Goal: Task Accomplishment & Management: Manage account settings

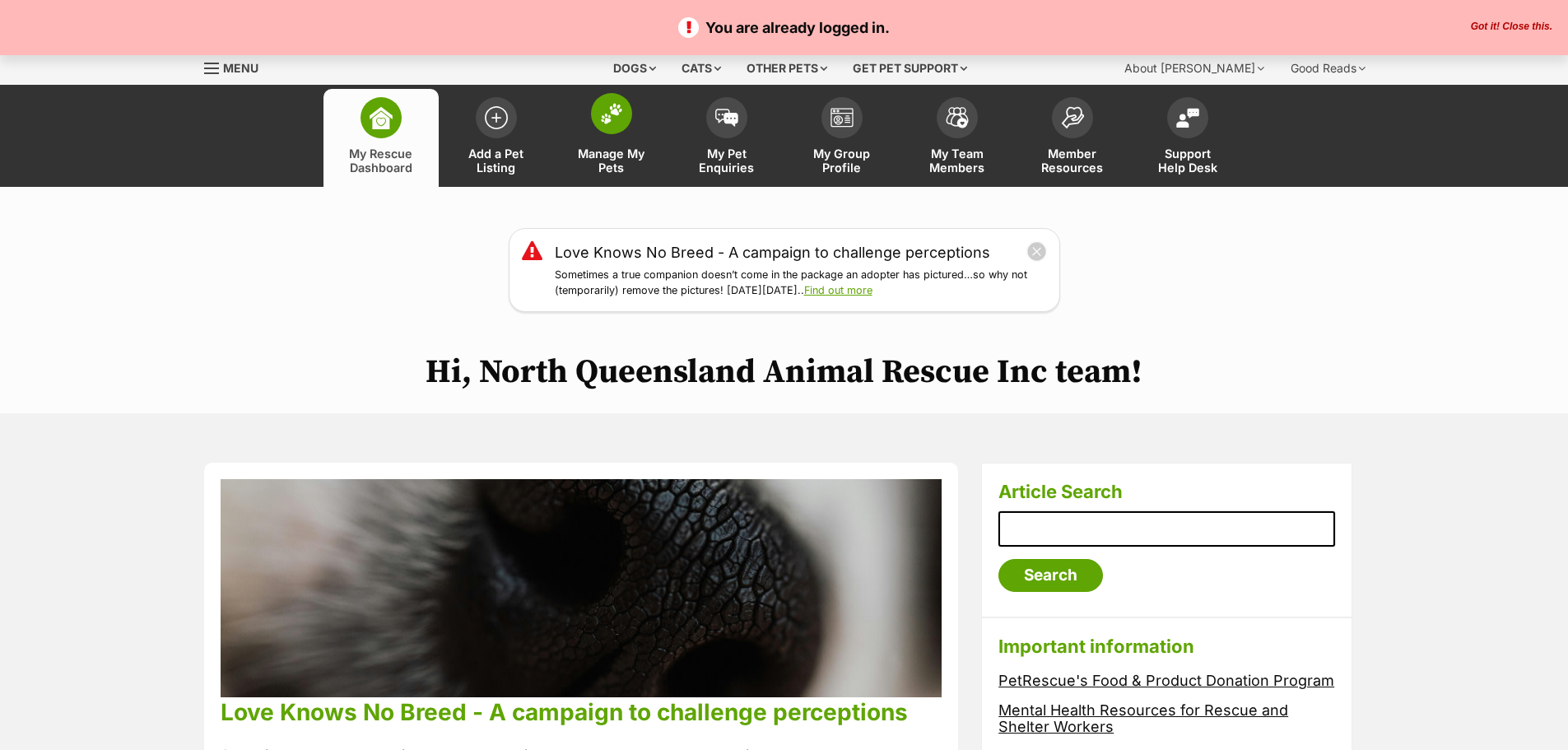
click at [624, 117] on span at bounding box center [612, 114] width 42 height 42
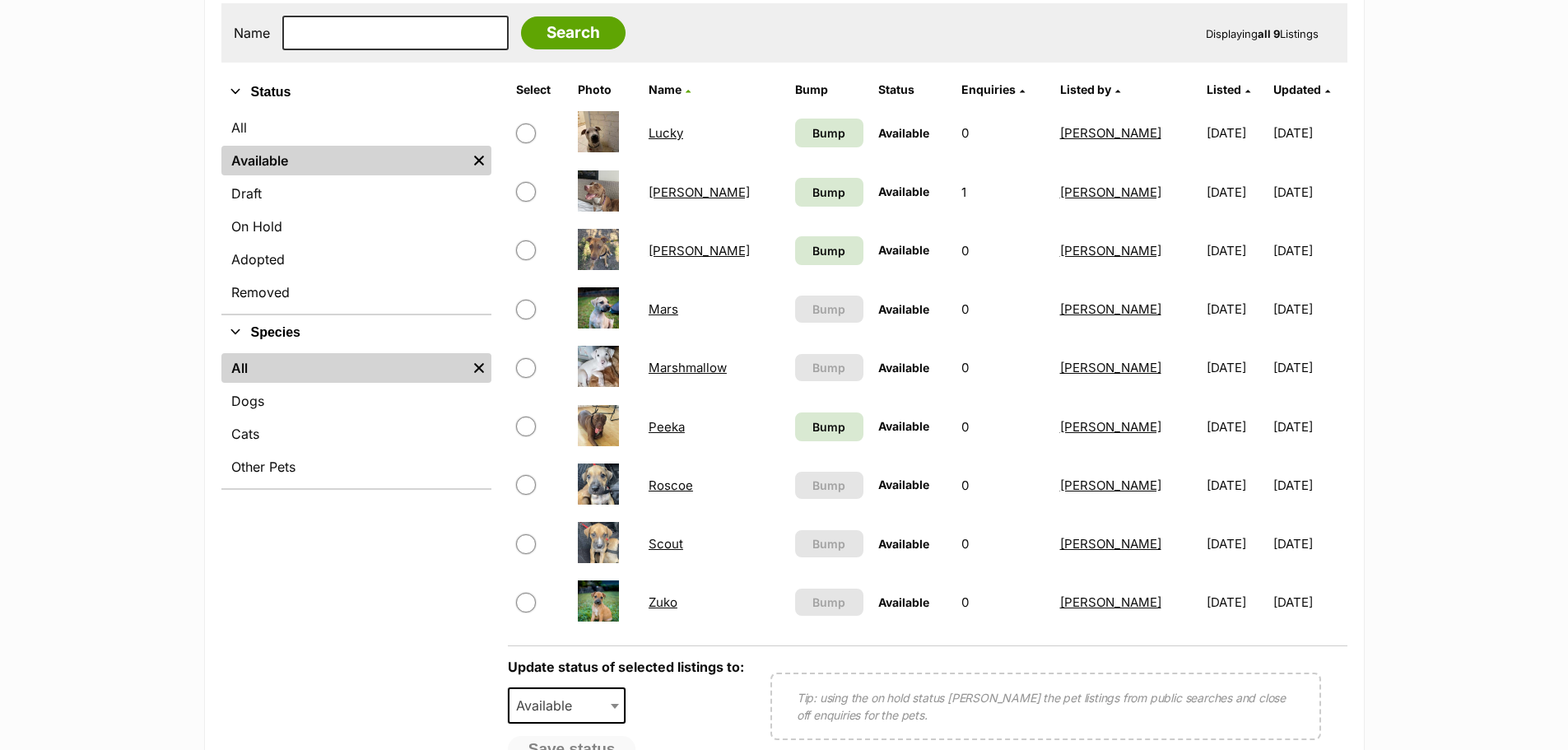
scroll to position [494, 0]
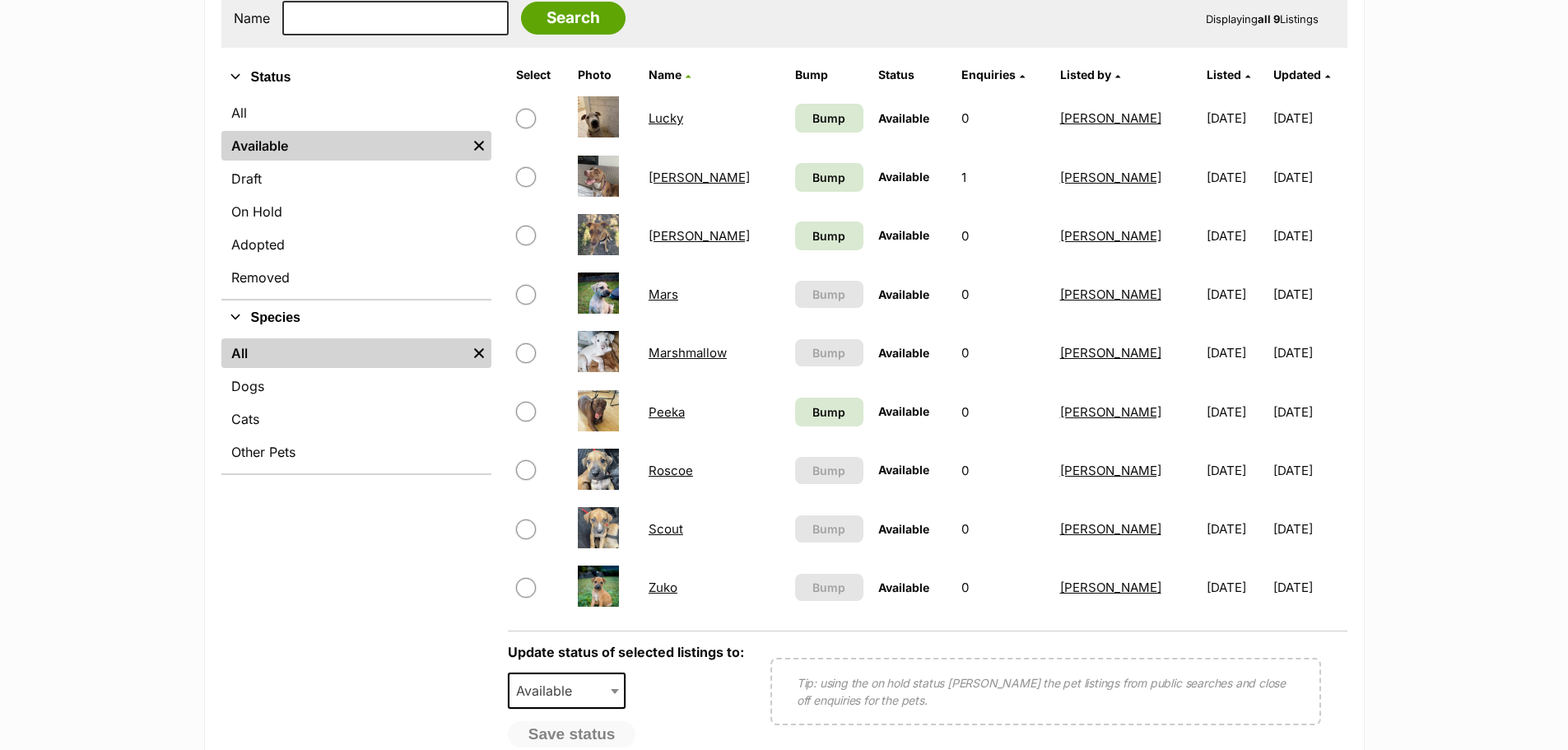
click at [523, 292] on input "checkbox" at bounding box center [526, 295] width 20 height 20
checkbox input "true"
click at [569, 689] on span "Available" at bounding box center [549, 691] width 79 height 23
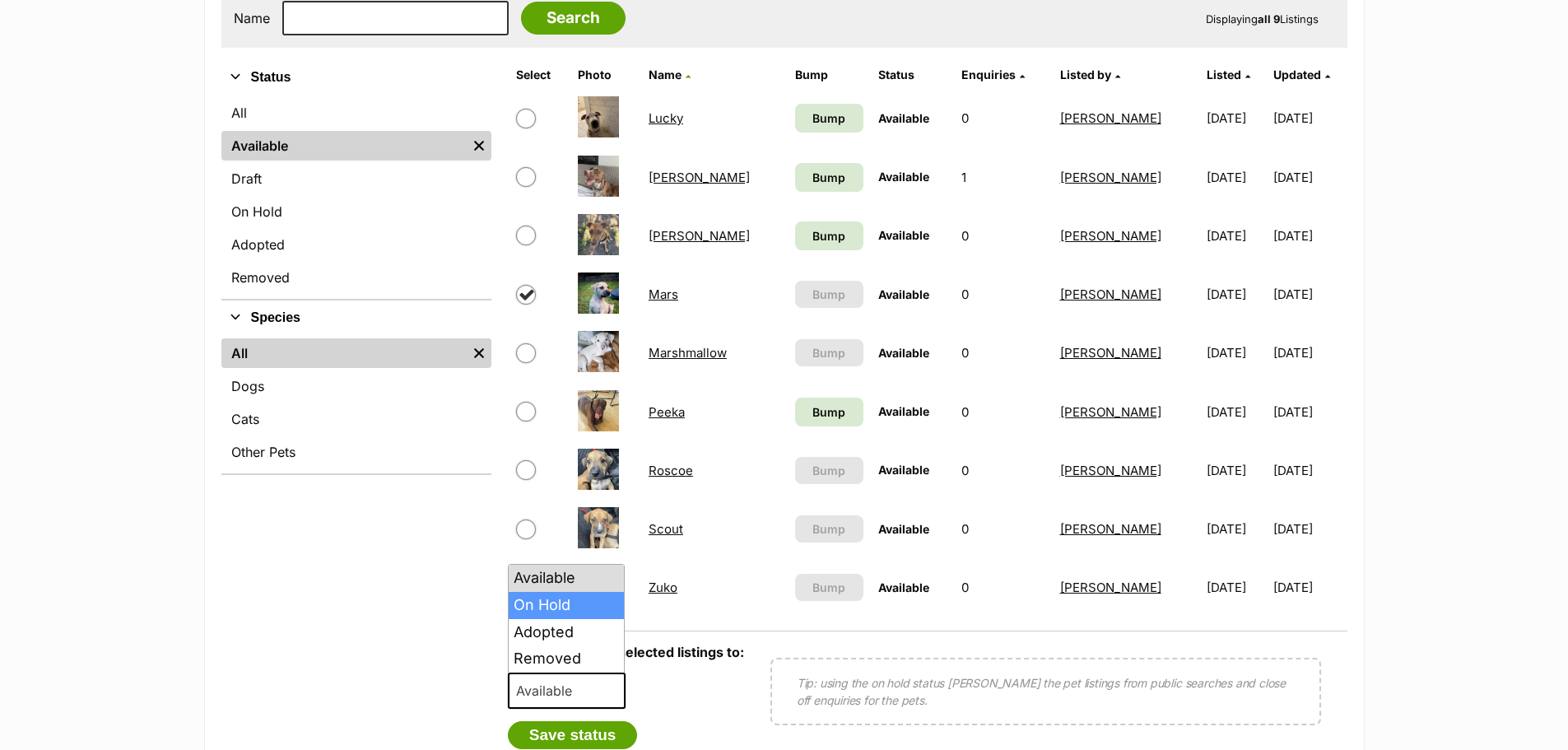
select select "on_hold"
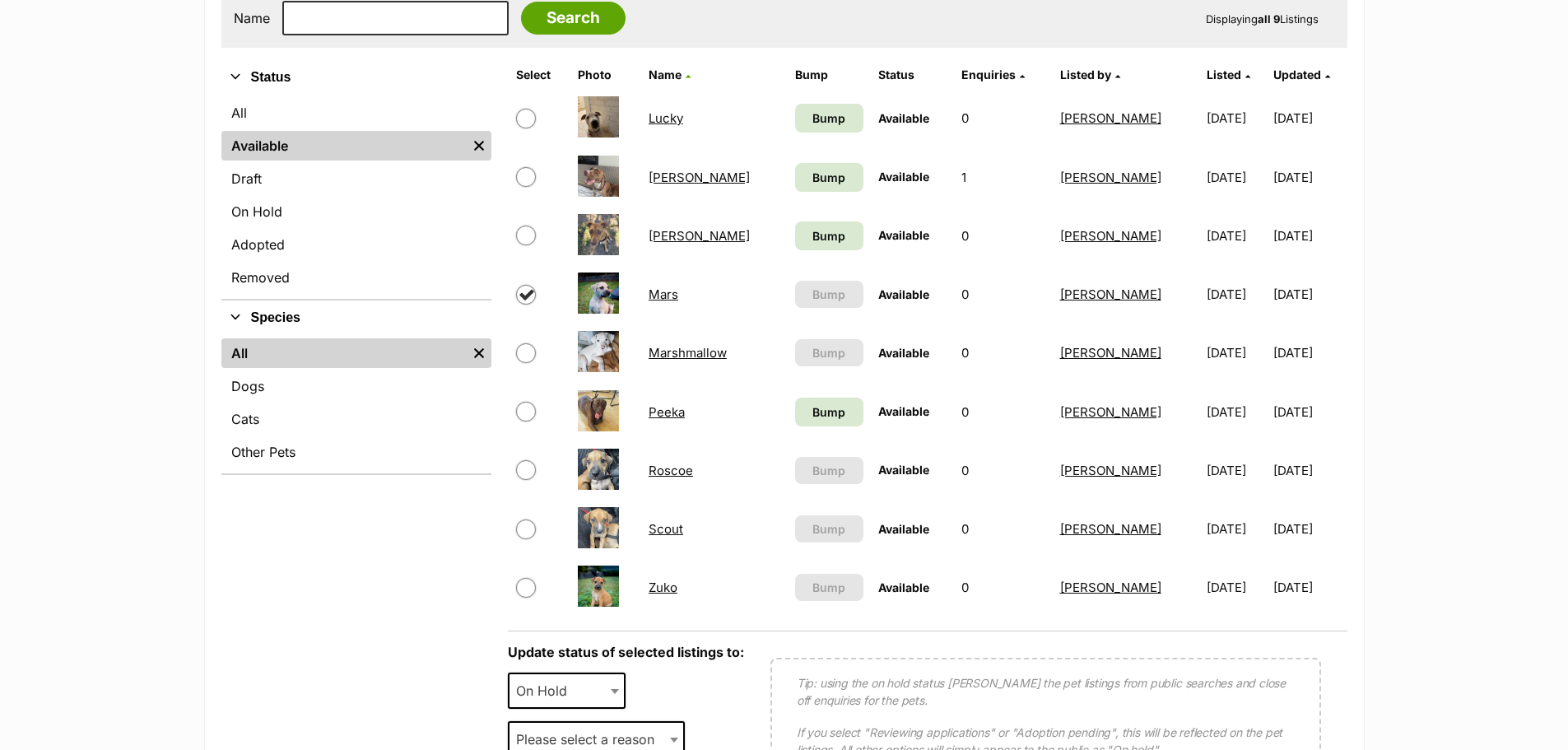
scroll to position [741, 0]
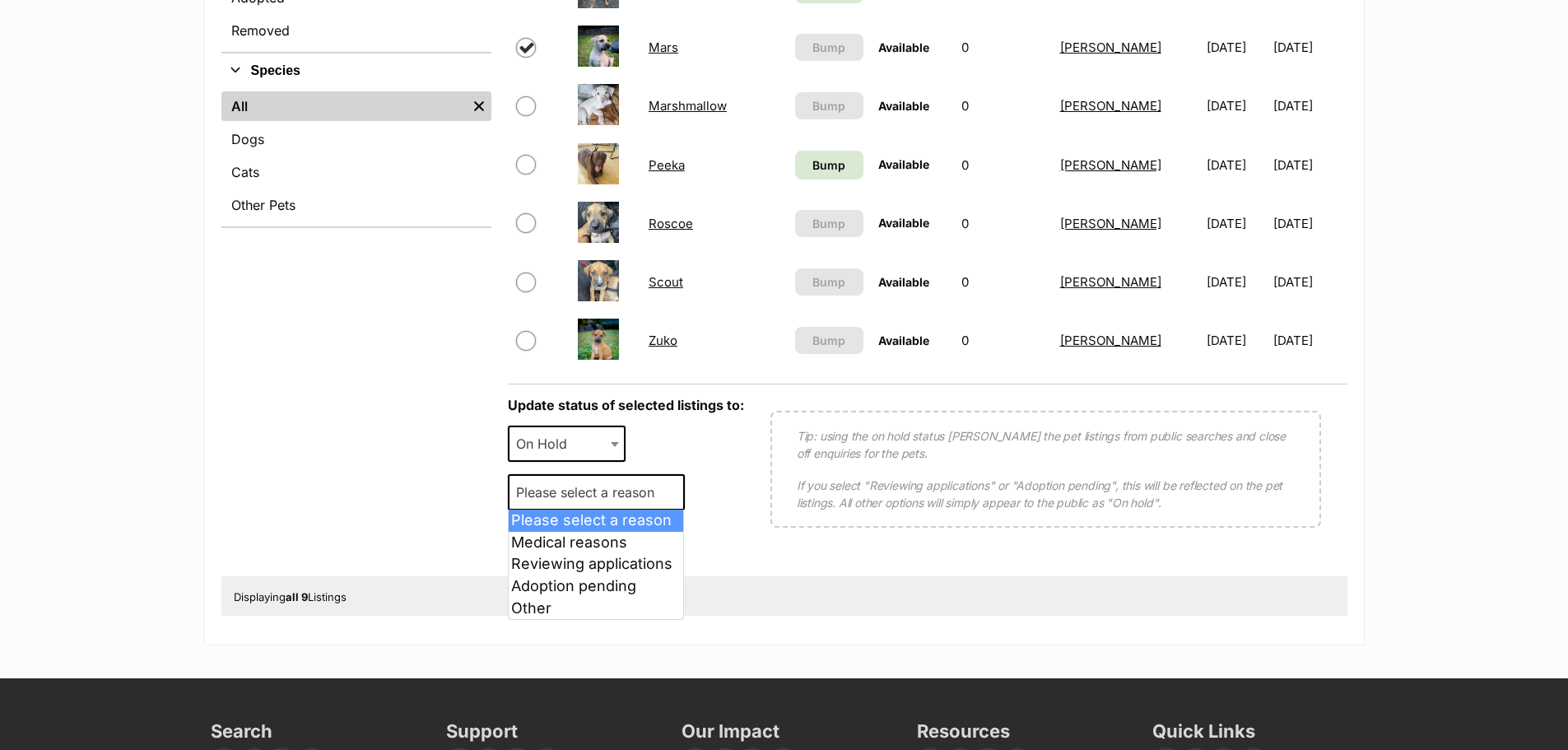
click at [599, 497] on span "Please select a reason" at bounding box center [590, 493] width 161 height 23
select select "adoption_pending"
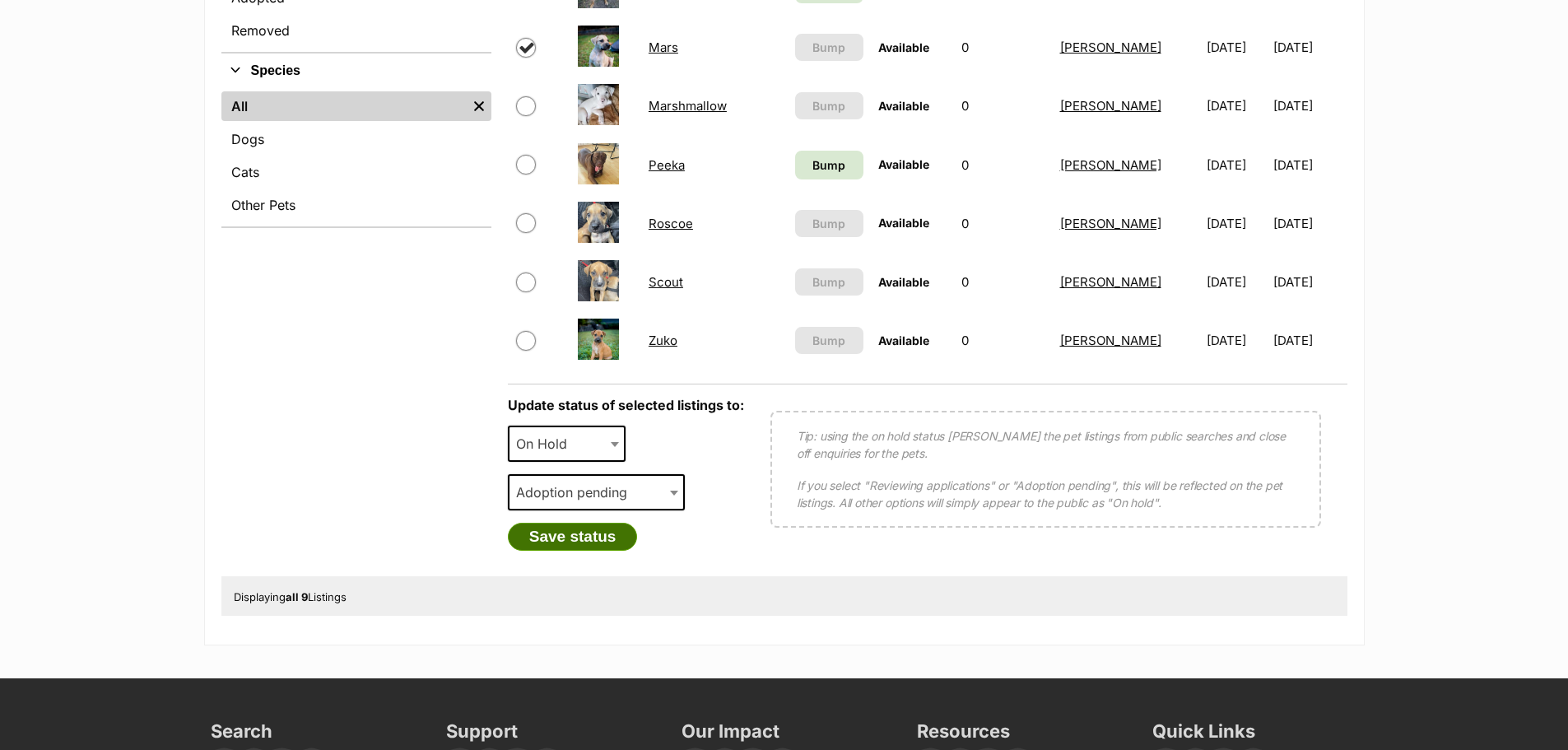
click at [580, 542] on button "Save status" at bounding box center [573, 537] width 130 height 28
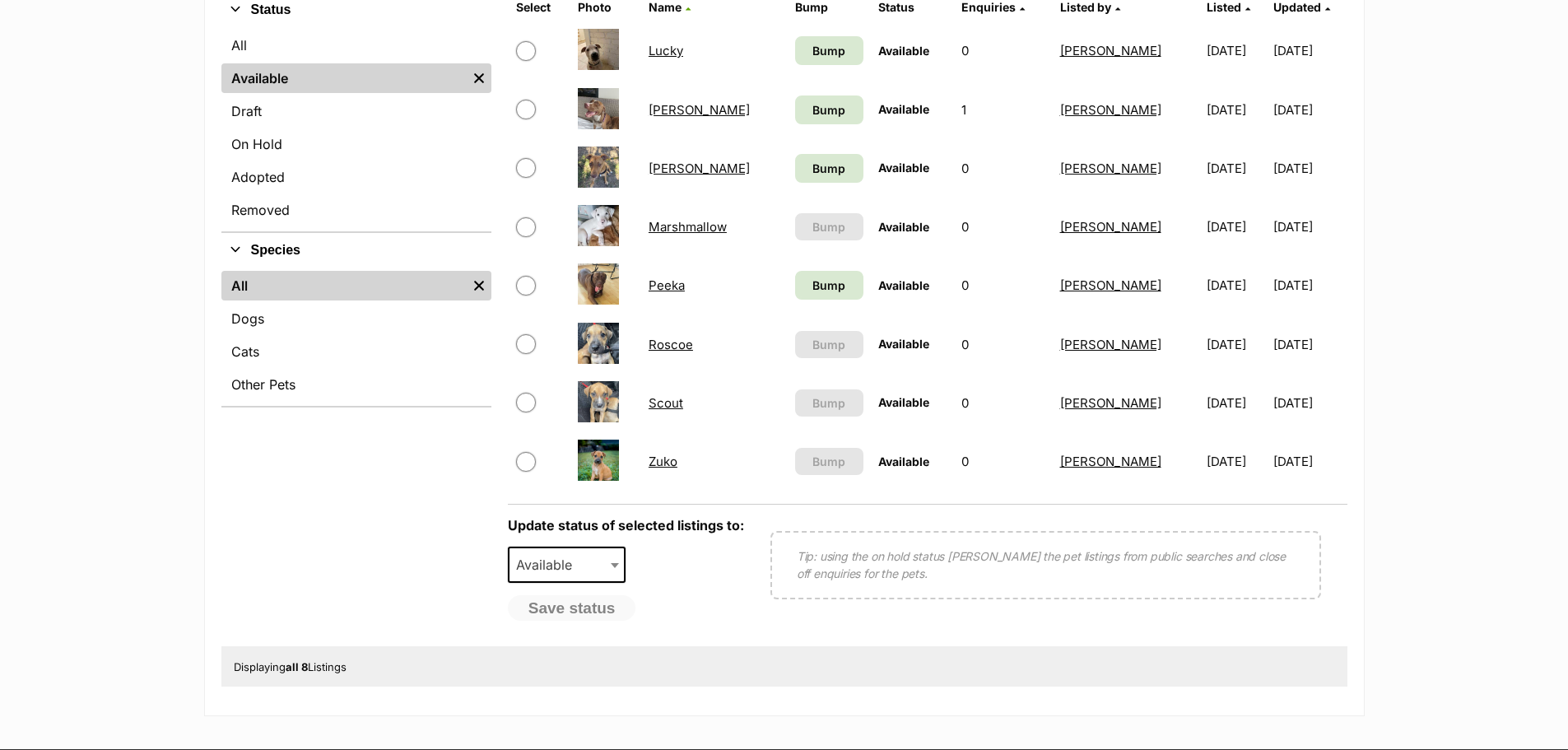
scroll to position [412, 0]
